Goal: Task Accomplishment & Management: Understand process/instructions

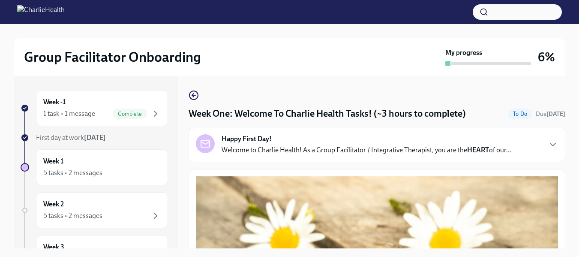
scroll to position [21, 0]
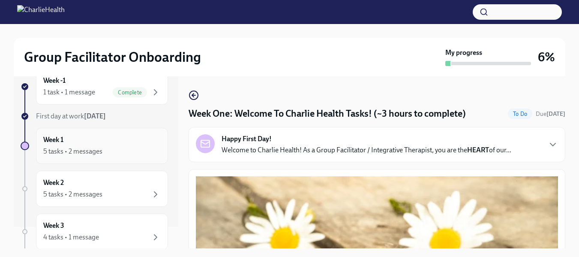
click at [78, 151] on div "5 tasks • 2 messages" at bounding box center [72, 151] width 59 height 9
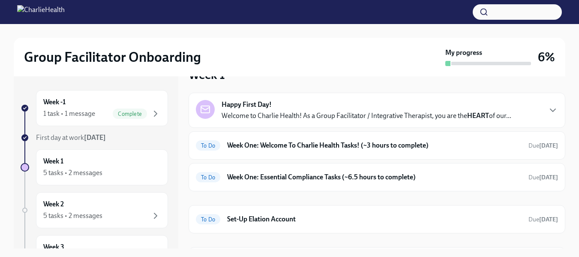
scroll to position [19, 0]
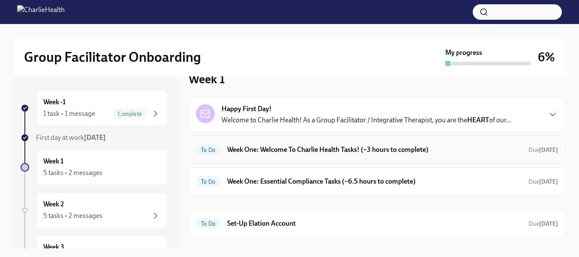
click at [328, 150] on h6 "Week One: Welcome To Charlie Health Tasks! (~3 hours to complete)" at bounding box center [374, 149] width 295 height 9
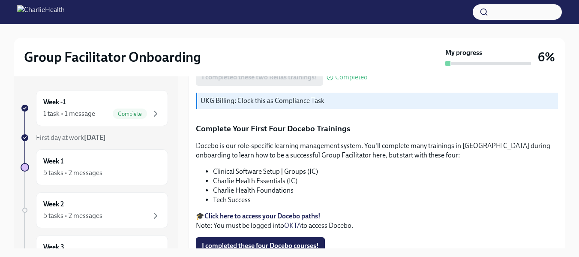
scroll to position [1189, 0]
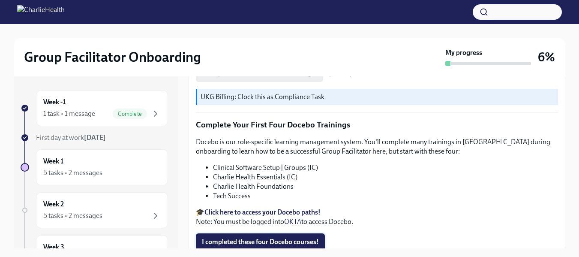
click at [272, 233] on button "I completed these four Docebo courses!" at bounding box center [260, 241] width 129 height 17
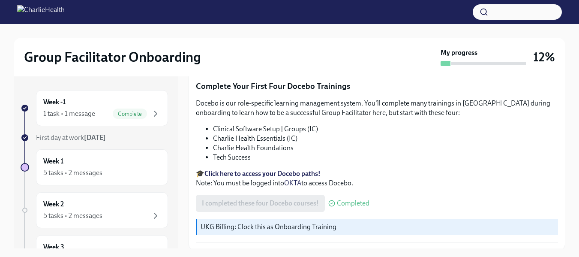
scroll to position [1243, 0]
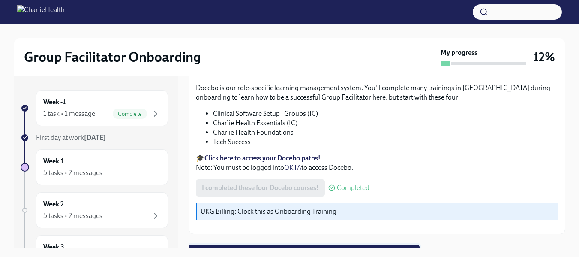
click at [322, 249] on span "Next task : Week One: Essential Compliance Tasks (~6.5 hours to complete)" at bounding box center [304, 253] width 219 height 9
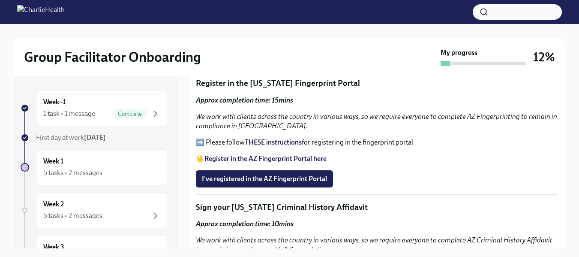
scroll to position [954, 0]
